Goal: Navigation & Orientation: Find specific page/section

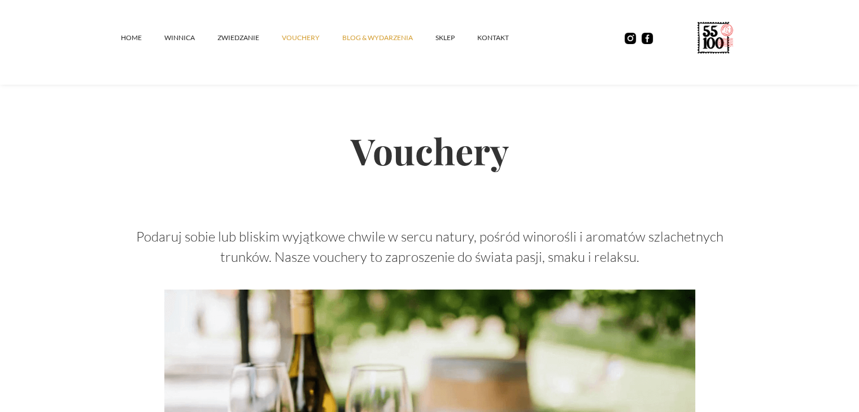
click at [380, 30] on link "Blog & Wydarzenia" at bounding box center [388, 38] width 93 height 34
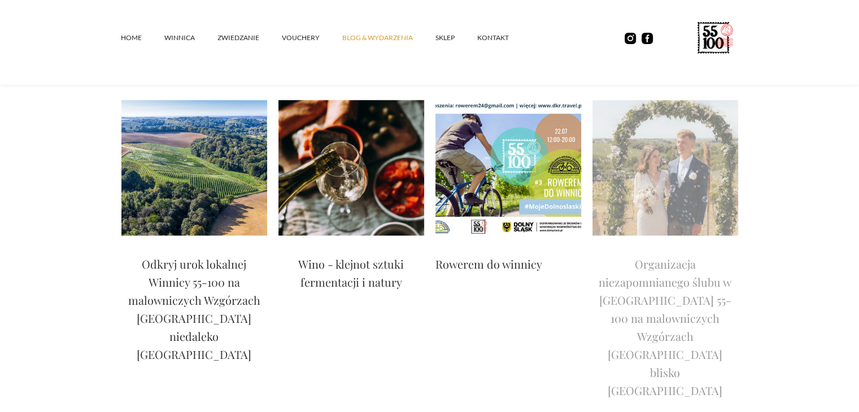
scroll to position [1705, 0]
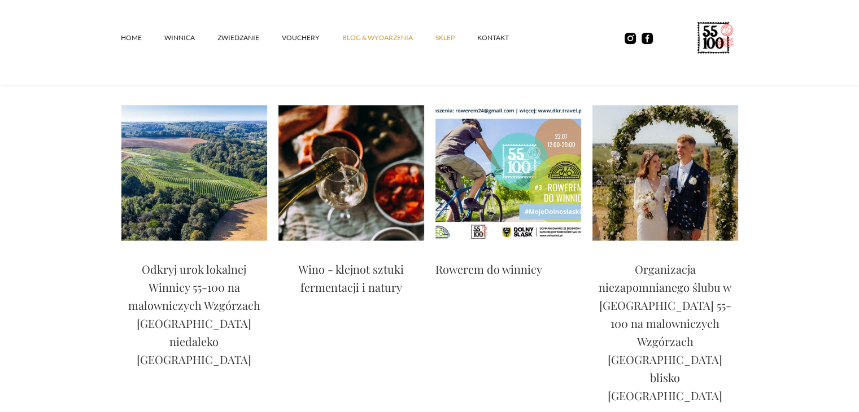
click at [442, 43] on link "SKLEP" at bounding box center [456, 38] width 42 height 34
click at [234, 42] on link "ZWIEDZANIE" at bounding box center [249, 38] width 64 height 34
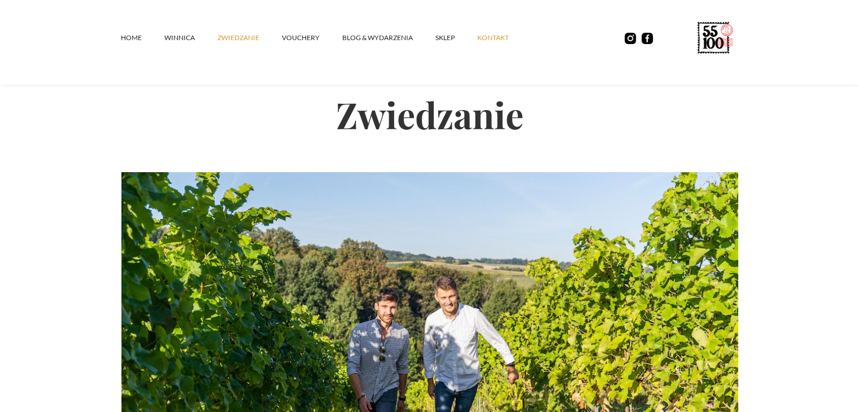
click at [492, 41] on link "kontakt" at bounding box center [504, 38] width 54 height 34
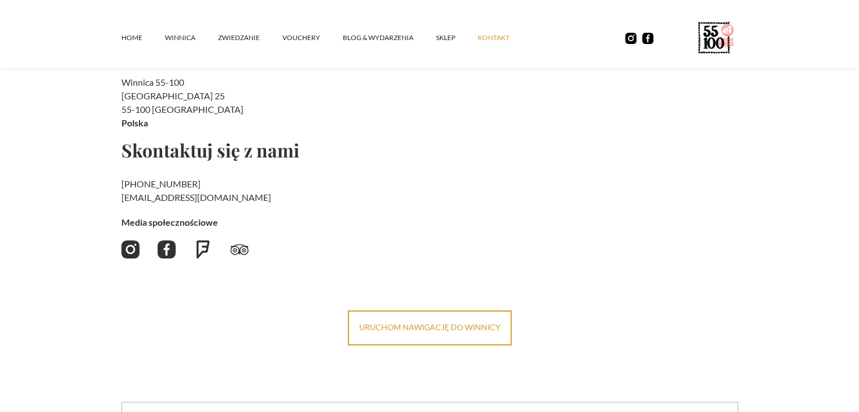
scroll to position [172, 0]
